Goal: Transaction & Acquisition: Book appointment/travel/reservation

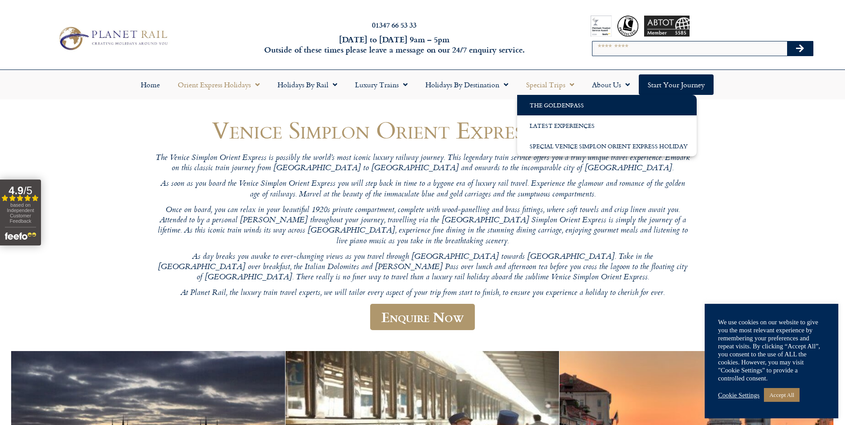
click at [539, 105] on link "The GoldenPass" at bounding box center [607, 105] width 180 height 20
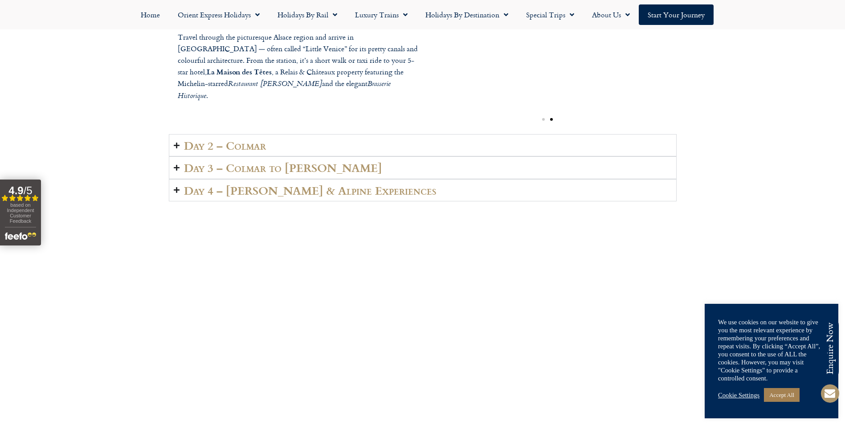
scroll to position [1471, 0]
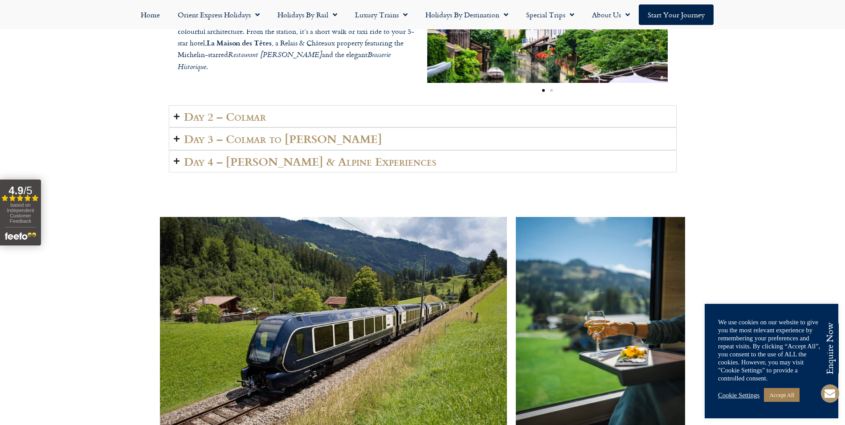
click at [176, 118] on icon "Accordion. Open links with Enter or Space, close with Escape, and navigate with…" at bounding box center [177, 116] width 6 height 7
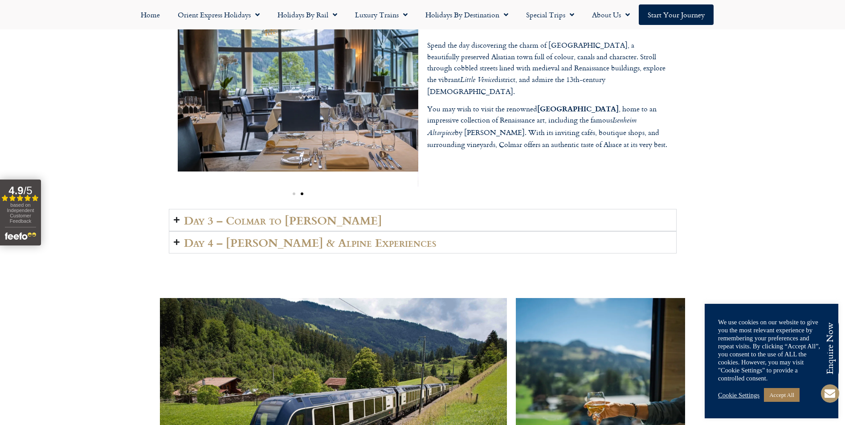
scroll to position [1426, 0]
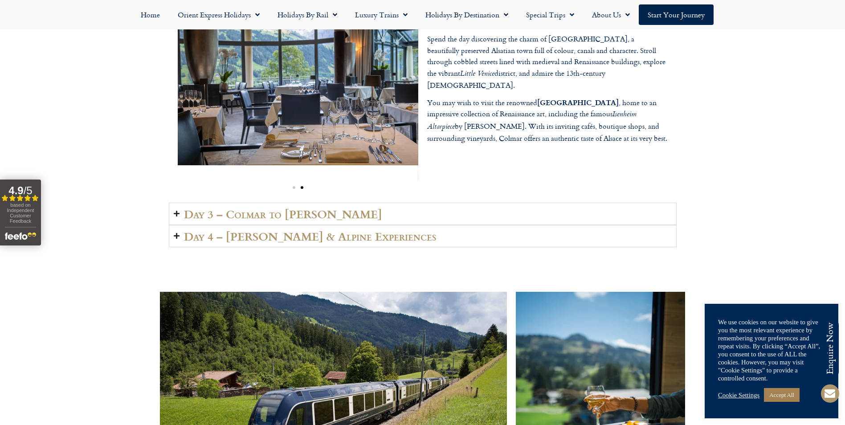
click at [262, 212] on h2 "Day 3 – Colmar to Lenk" at bounding box center [283, 214] width 198 height 12
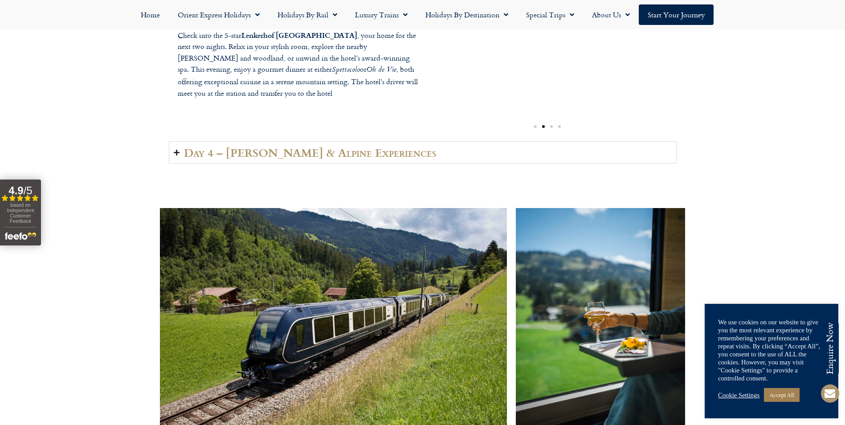
scroll to position [1515, 0]
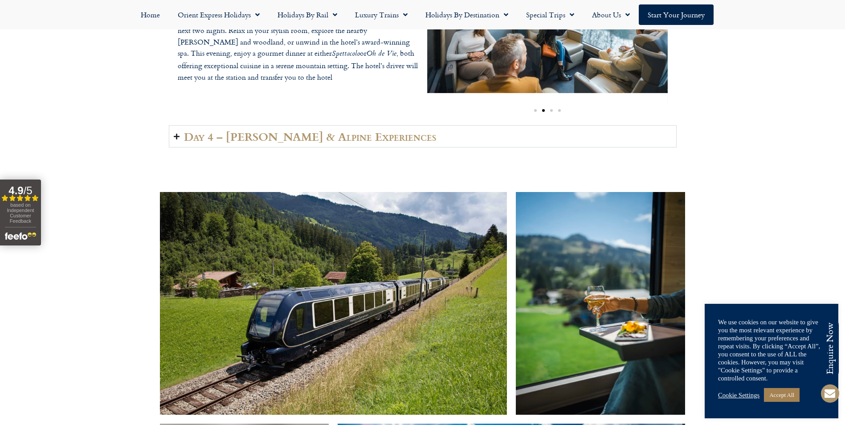
click at [311, 139] on h2 "Day 4 – Lenk & Alpine Experiences" at bounding box center [310, 136] width 253 height 12
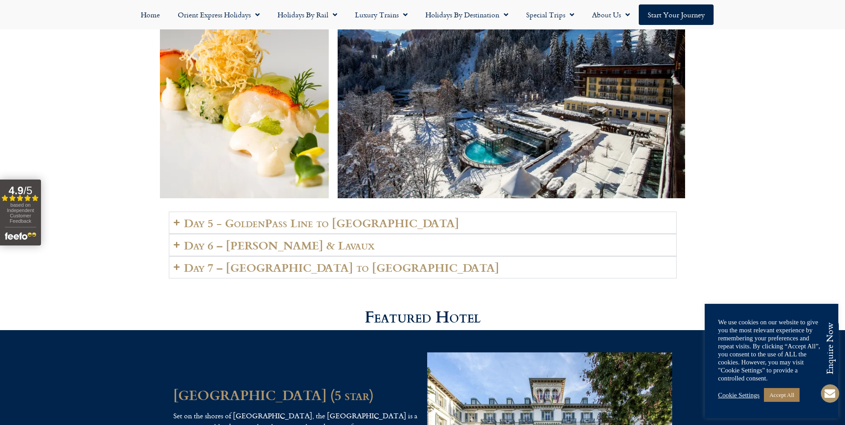
scroll to position [2005, 0]
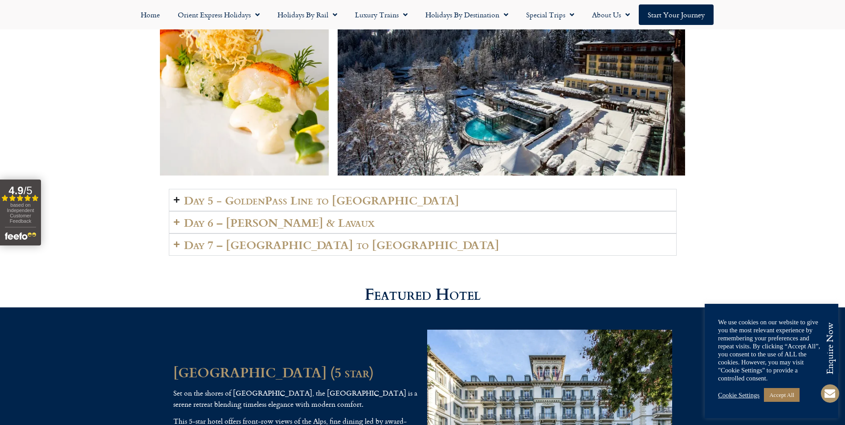
click at [271, 194] on h2 "Day 5 - GoldenPass Line to Vevey" at bounding box center [321, 200] width 275 height 12
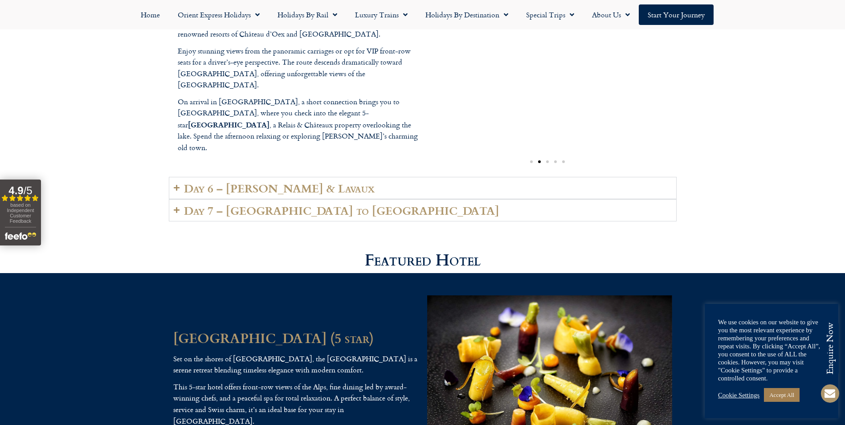
scroll to position [2273, 0]
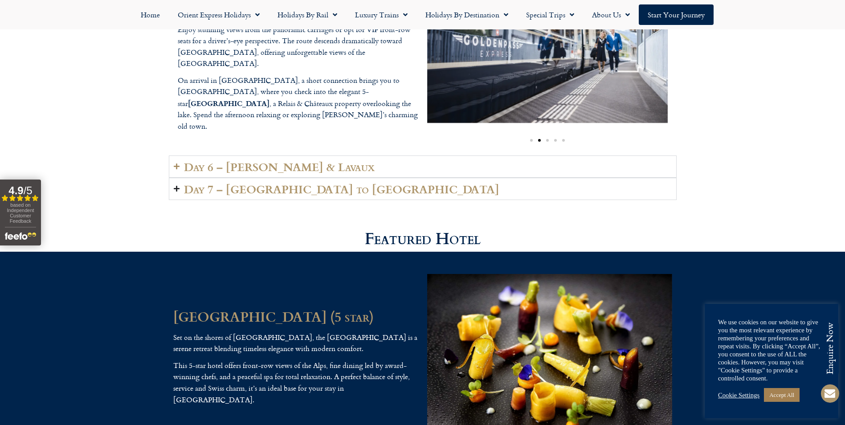
click at [273, 183] on h2 "Day 7 – Vevey to London" at bounding box center [341, 189] width 315 height 12
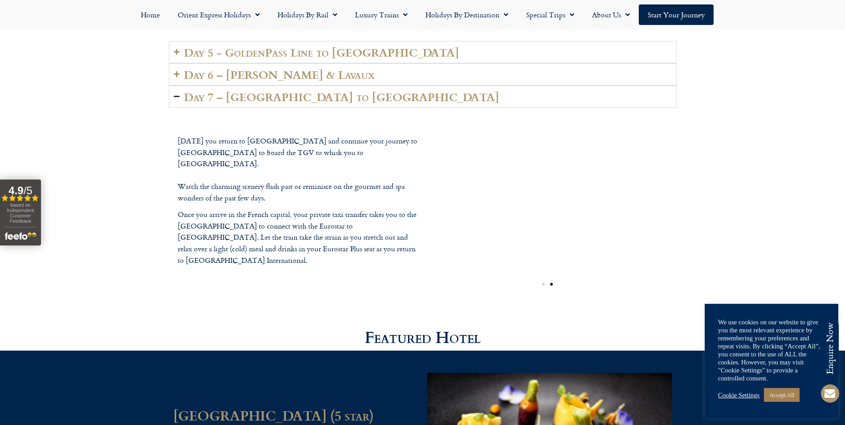
scroll to position [2139, 0]
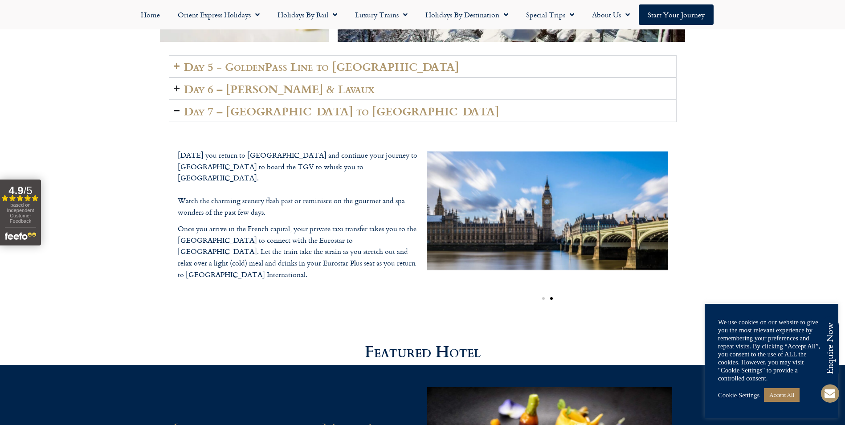
click at [248, 82] on h2 "Day 6 – Vevey & Lavaux" at bounding box center [279, 88] width 191 height 12
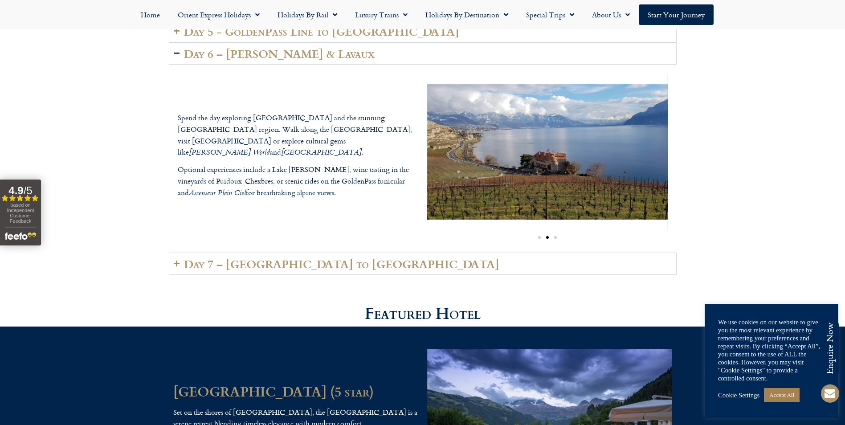
scroll to position [1916, 0]
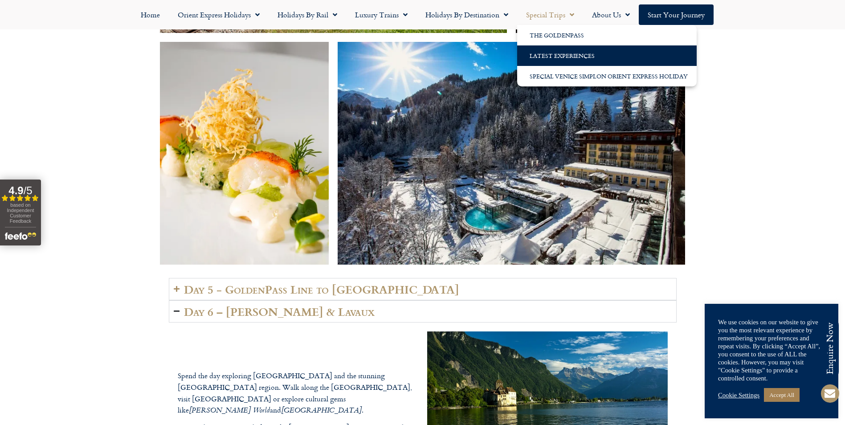
click at [547, 54] on link "Latest Experiences" at bounding box center [607, 55] width 180 height 20
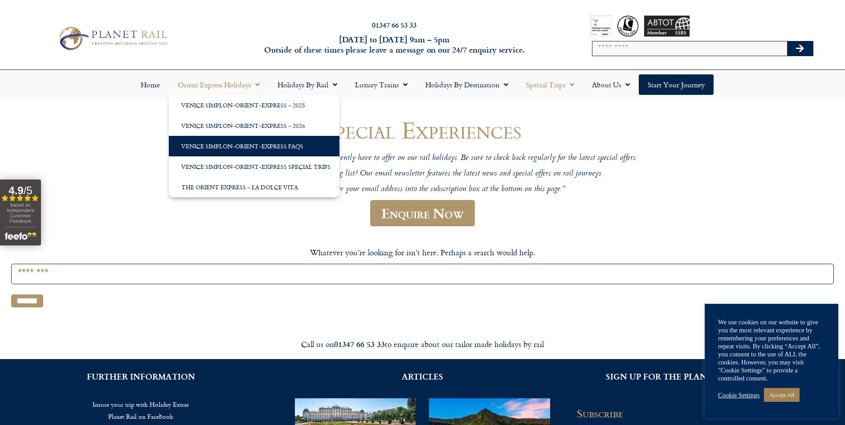
click at [209, 146] on link "Venice Simplon-Orient-Express FAQs" at bounding box center [254, 146] width 171 height 20
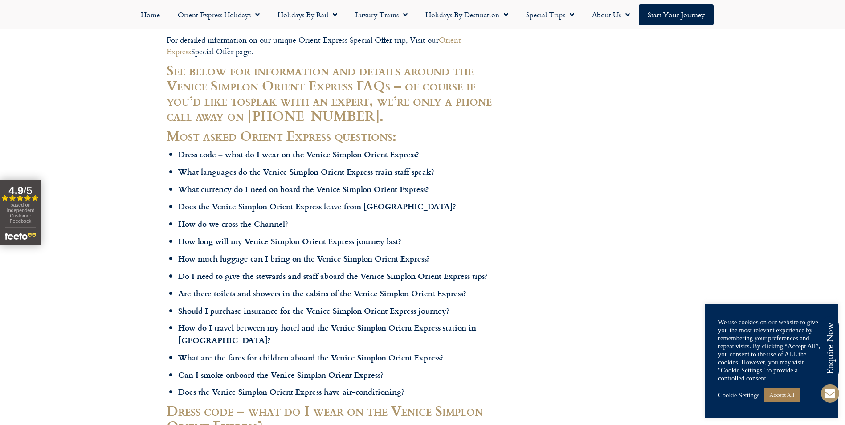
scroll to position [223, 0]
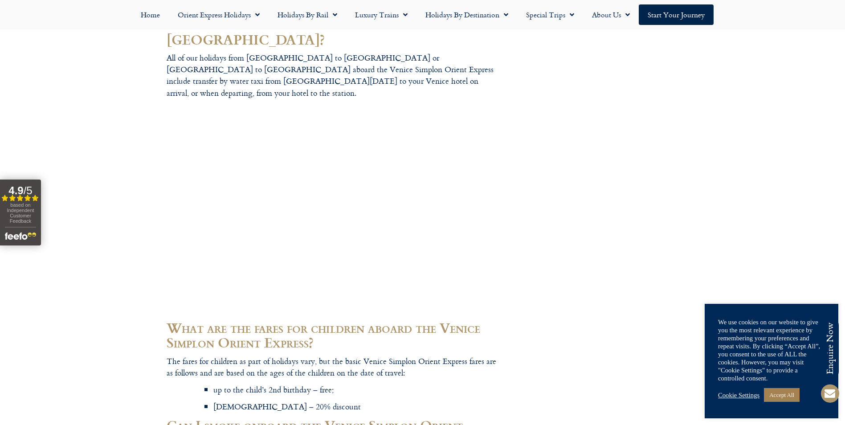
scroll to position [2763, 0]
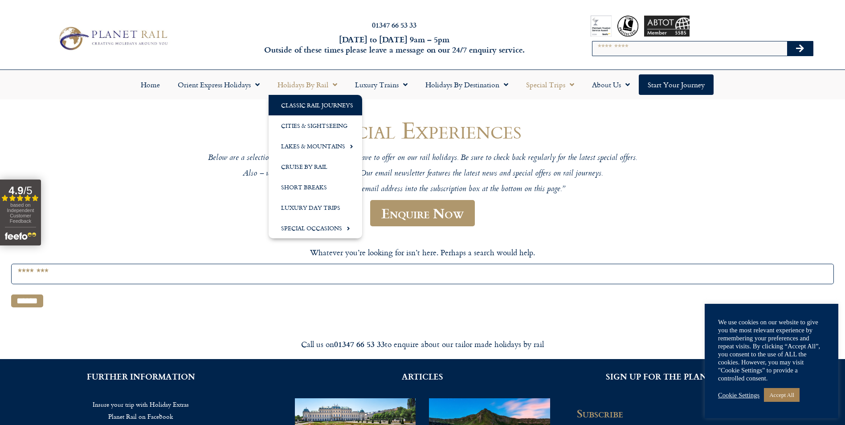
click at [298, 104] on link "Classic Rail Journeys" at bounding box center [316, 105] width 94 height 20
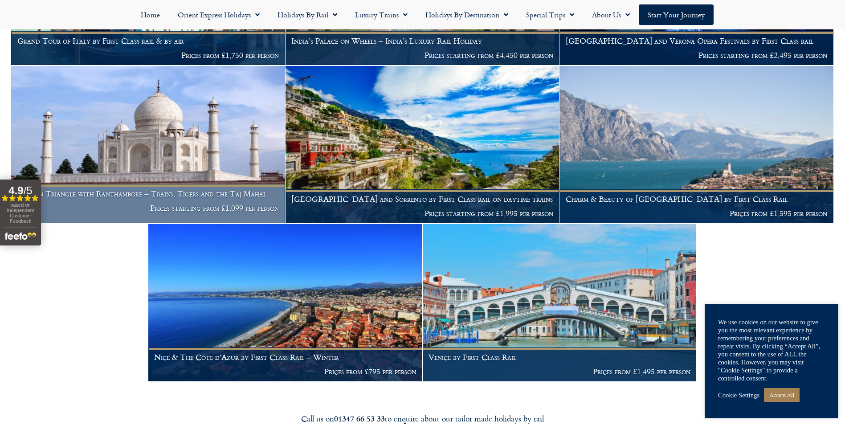
scroll to position [936, 0]
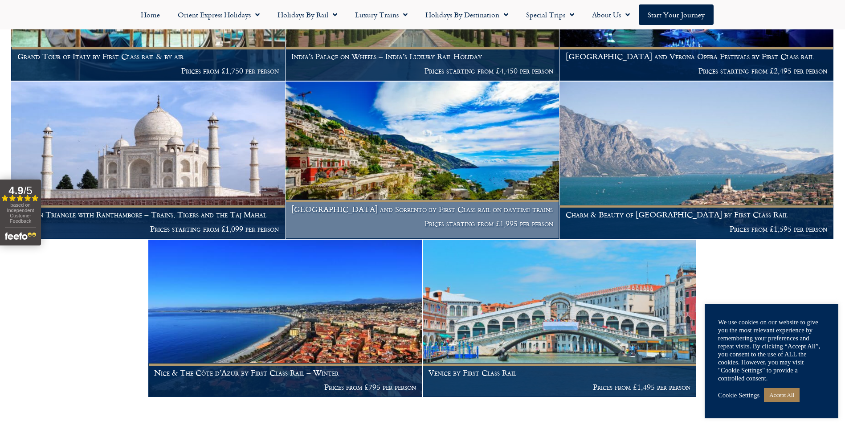
click at [377, 143] on img at bounding box center [423, 160] width 274 height 157
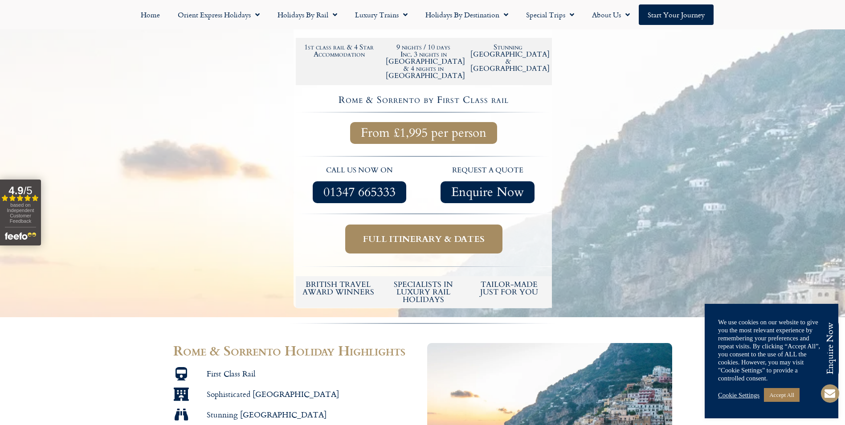
scroll to position [267, 0]
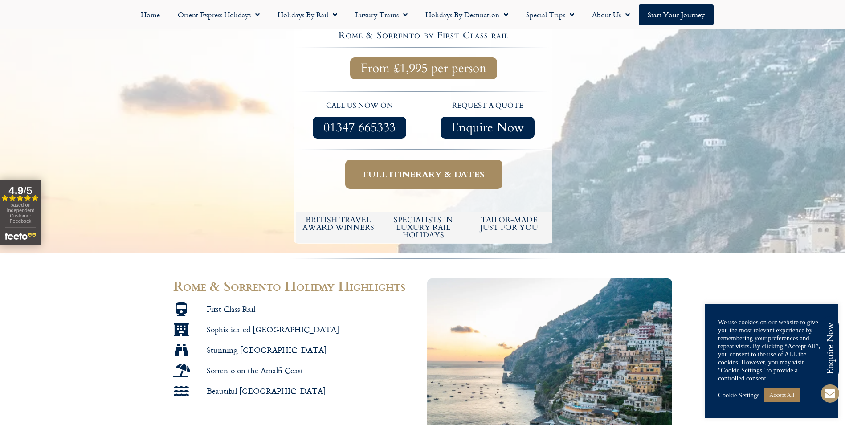
click at [412, 169] on span "Full itinerary & dates" at bounding box center [424, 174] width 122 height 11
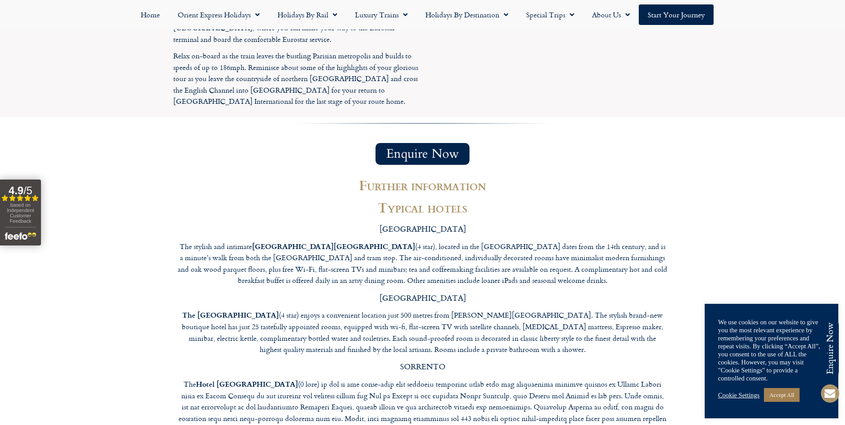
scroll to position [2629, 0]
